Goal: Information Seeking & Learning: Learn about a topic

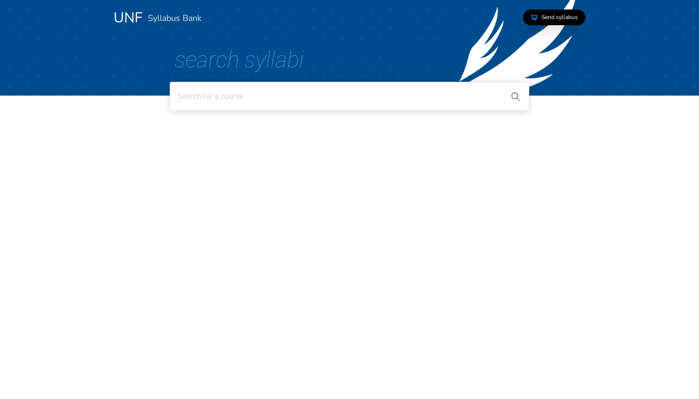
click at [205, 101] on input at bounding box center [349, 96] width 359 height 29
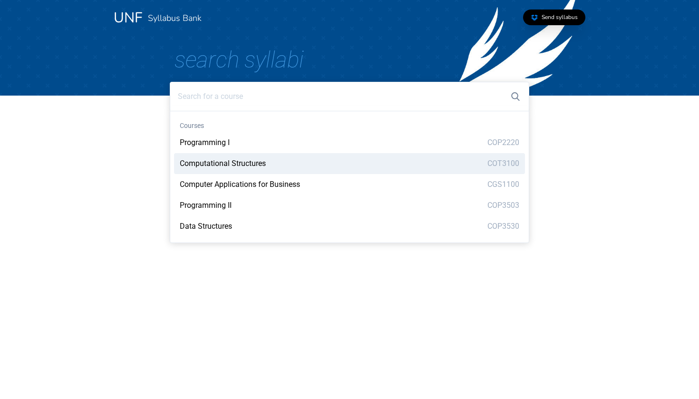
click at [217, 166] on span "Computational Structures" at bounding box center [223, 163] width 86 height 9
type input "Computational Structures"
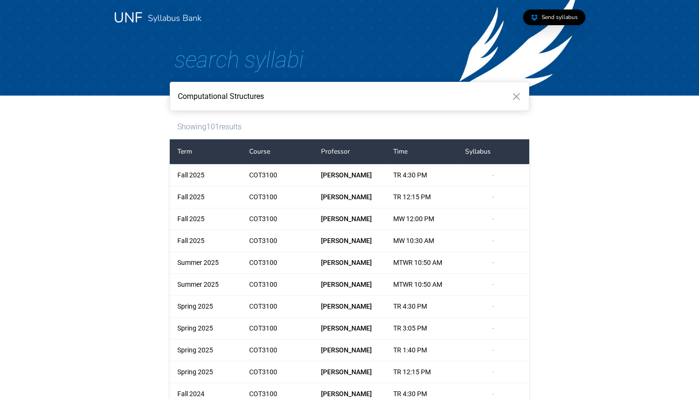
click at [206, 81] on div "UNF Syllabus Bank Send syllabus Search Syllabi Computational Structures" at bounding box center [349, 48] width 609 height 96
click at [205, 93] on input "Computational Structures" at bounding box center [349, 96] width 359 height 29
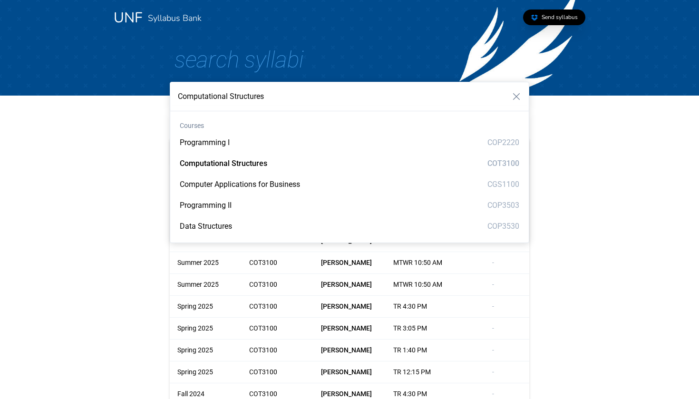
click at [212, 52] on span "Search Syllabi" at bounding box center [239, 59] width 129 height 27
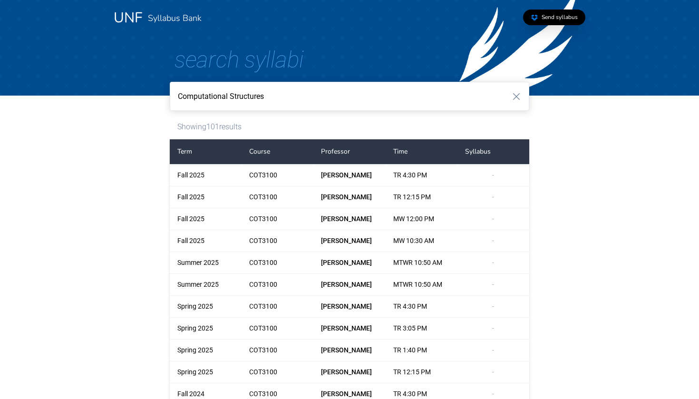
click at [146, 17] on div "UNF Syllabus Bank" at bounding box center [157, 18] width 103 height 36
click at [118, 8] on link "UNF" at bounding box center [128, 17] width 29 height 19
